Goal: Check status: Check status

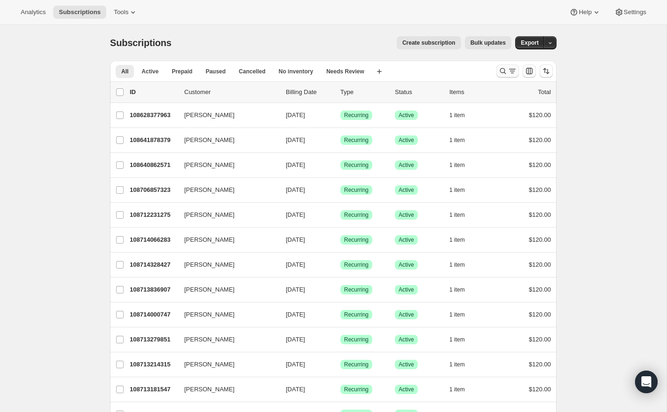
click at [497, 71] on button "Search and filter results" at bounding box center [507, 70] width 23 height 13
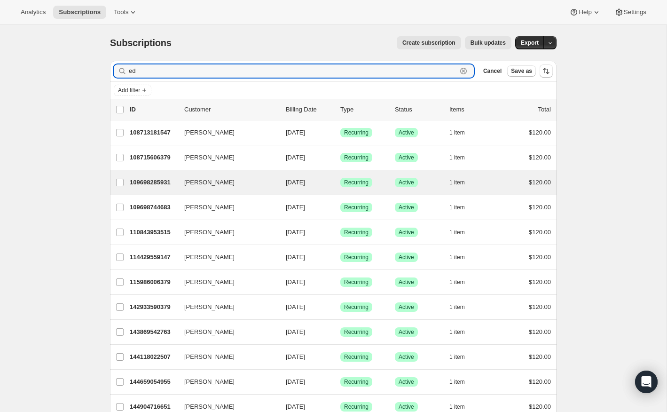
scroll to position [57, 0]
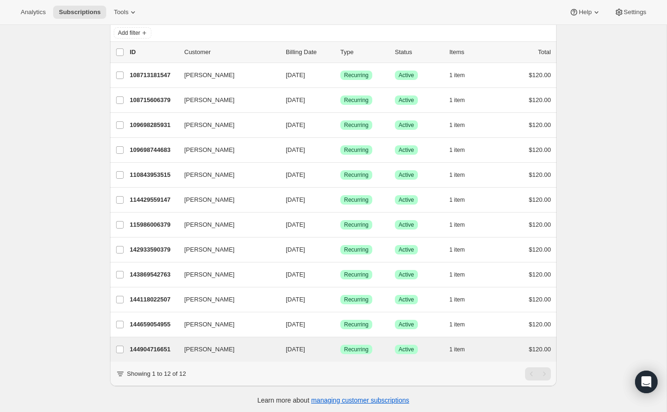
type input "ed"
click at [207, 353] on div "[PERSON_NAME] 144904716651 [PERSON_NAME] [DATE] Success Recurring Success Activ…" at bounding box center [333, 349] width 447 height 24
click at [173, 350] on p "144904716651" at bounding box center [153, 349] width 47 height 9
